Goal: Task Accomplishment & Management: Manage account settings

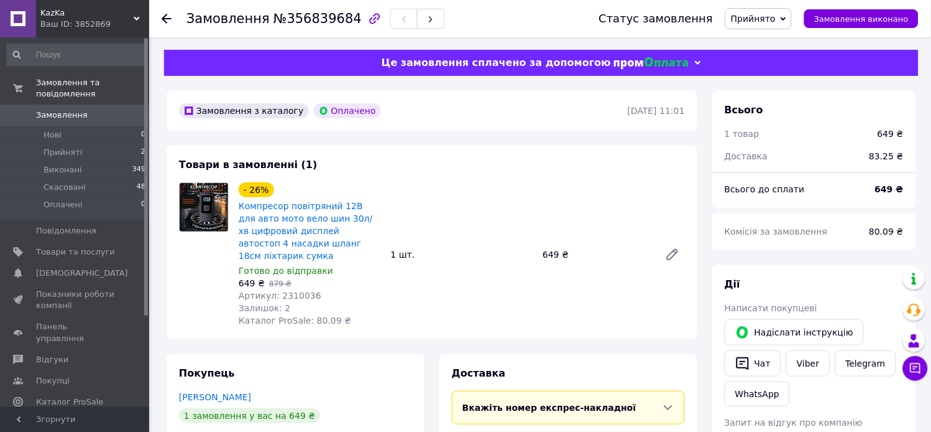
click at [160, 19] on div "Замовлення №356839684 Статус замовлення Прийнято Виконано Скасовано Оплачено За…" at bounding box center [540, 18] width 782 height 37
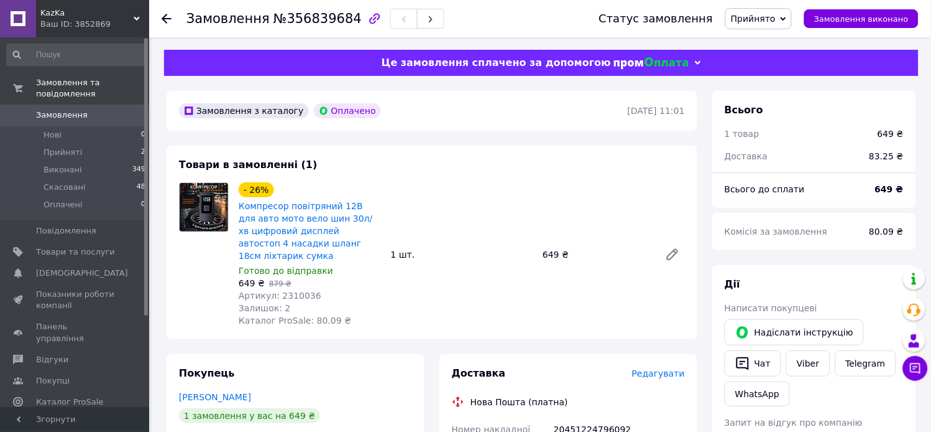
click at [165, 20] on icon at bounding box center [167, 19] width 10 height 10
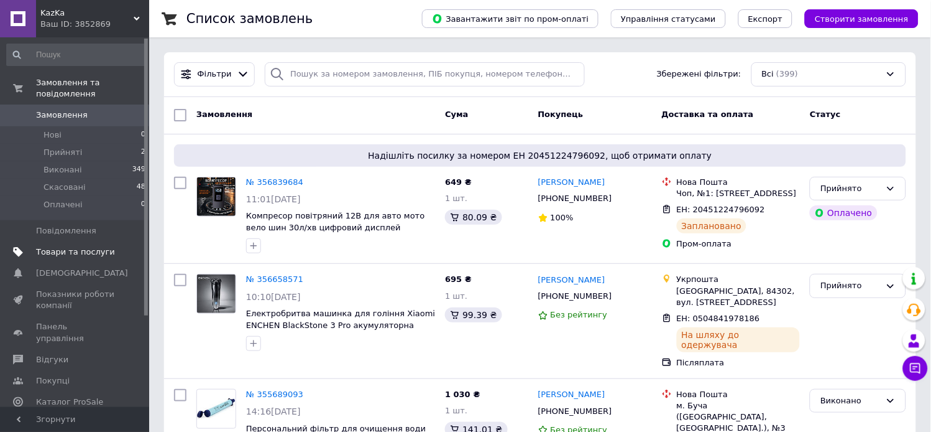
click at [59, 246] on span "Товари та послуги" at bounding box center [75, 251] width 79 height 11
